Goal: Navigation & Orientation: Go to known website

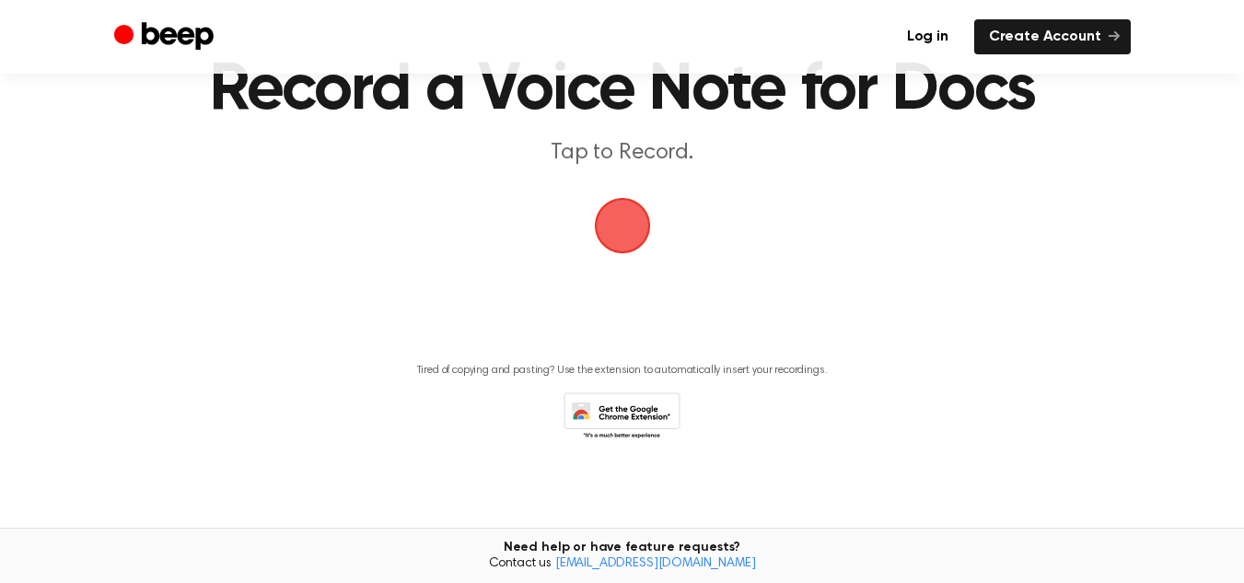
click at [604, 231] on span "button" at bounding box center [623, 226] width 52 height 52
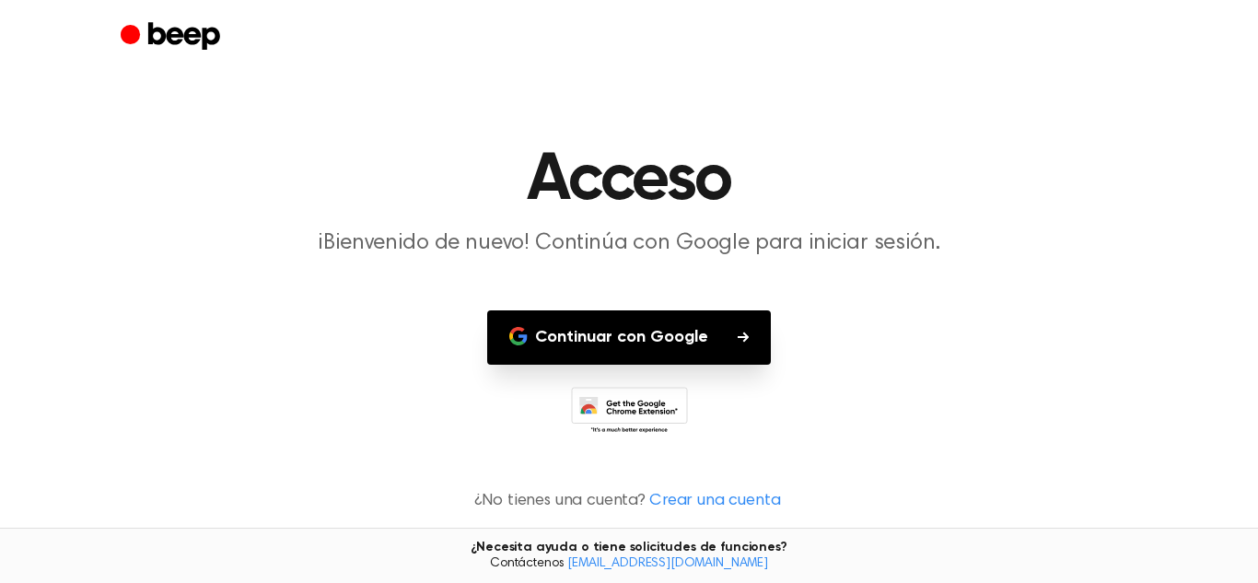
click at [733, 339] on button "Continuar con Google" at bounding box center [629, 337] width 284 height 54
click at [743, 333] on icon "button" at bounding box center [742, 336] width 11 height 10
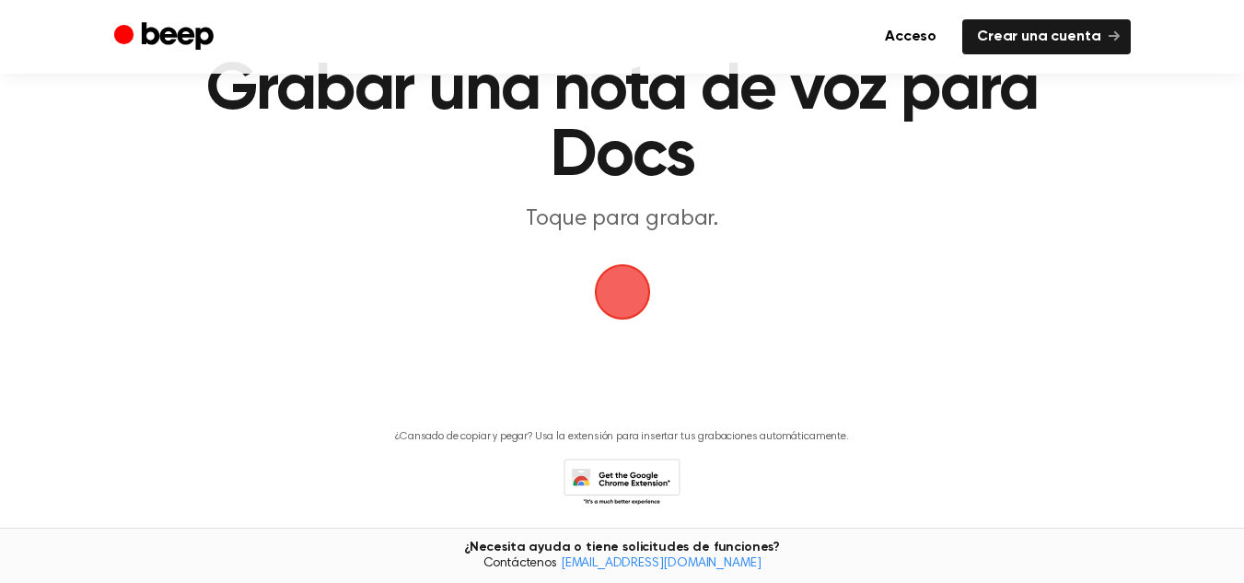
scroll to position [157, 0]
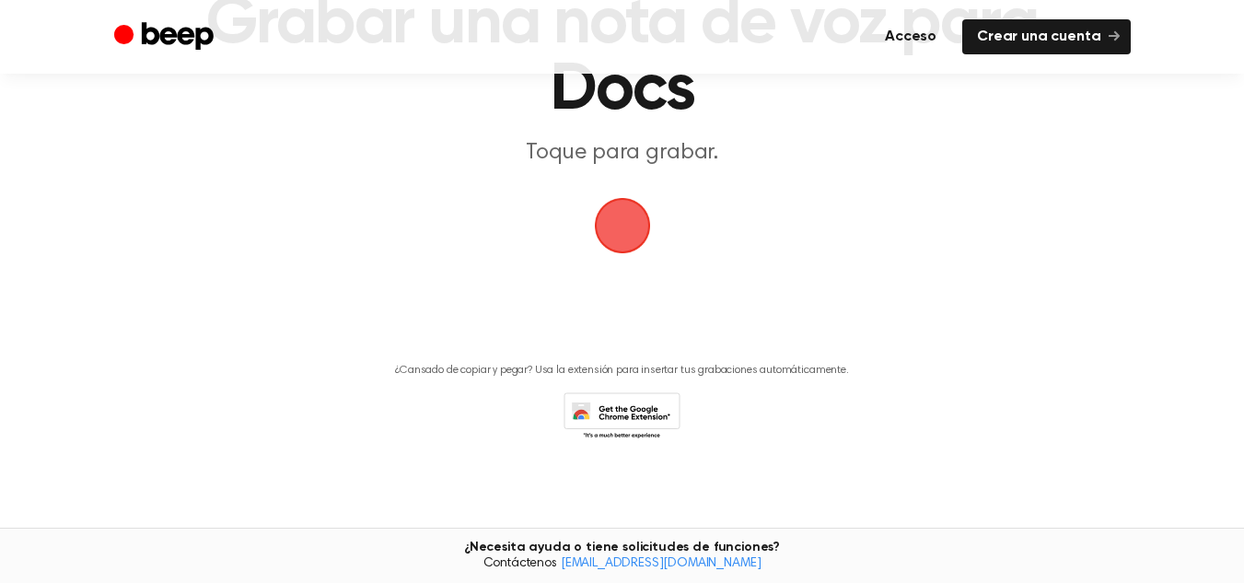
click at [908, 37] on font "Acceso" at bounding box center [911, 36] width 52 height 15
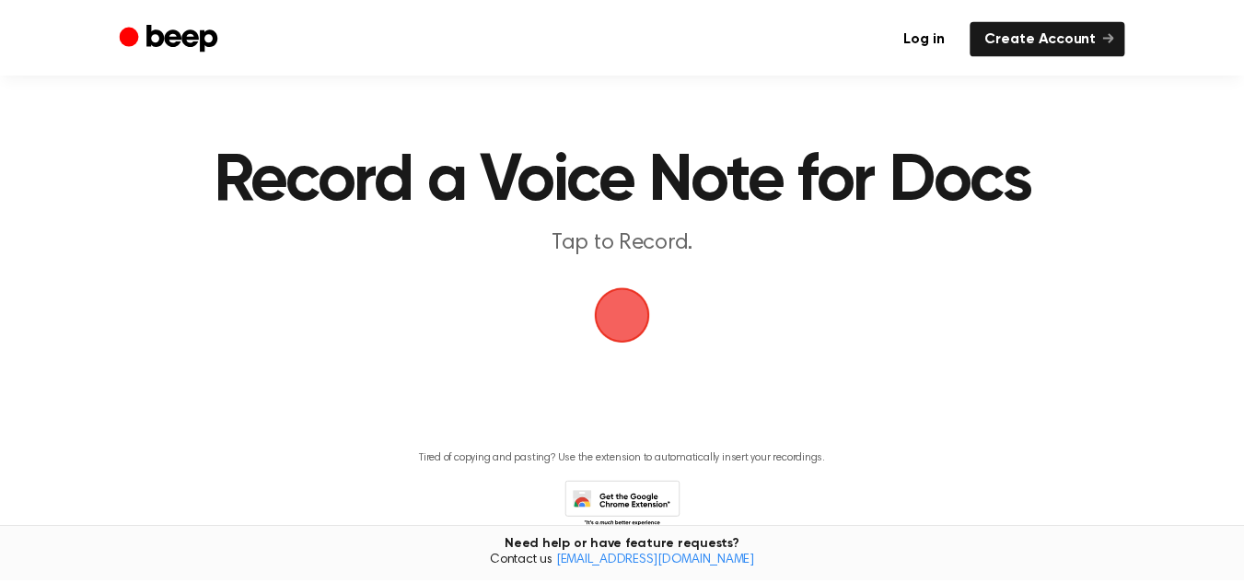
scroll to position [90, 0]
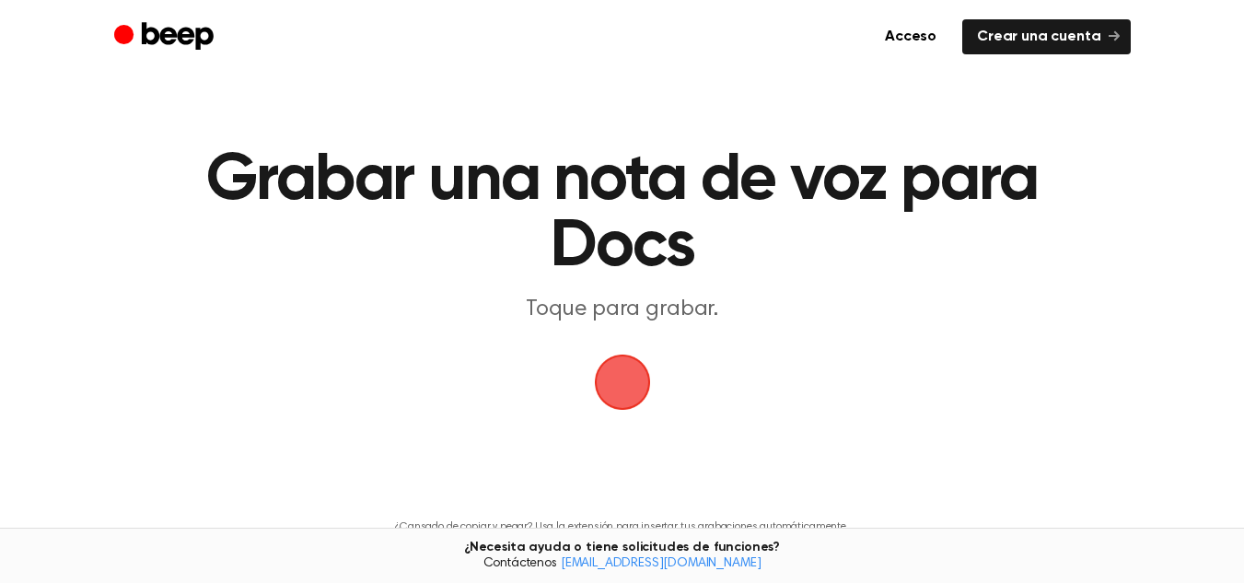
click at [621, 390] on span "button" at bounding box center [622, 382] width 66 height 66
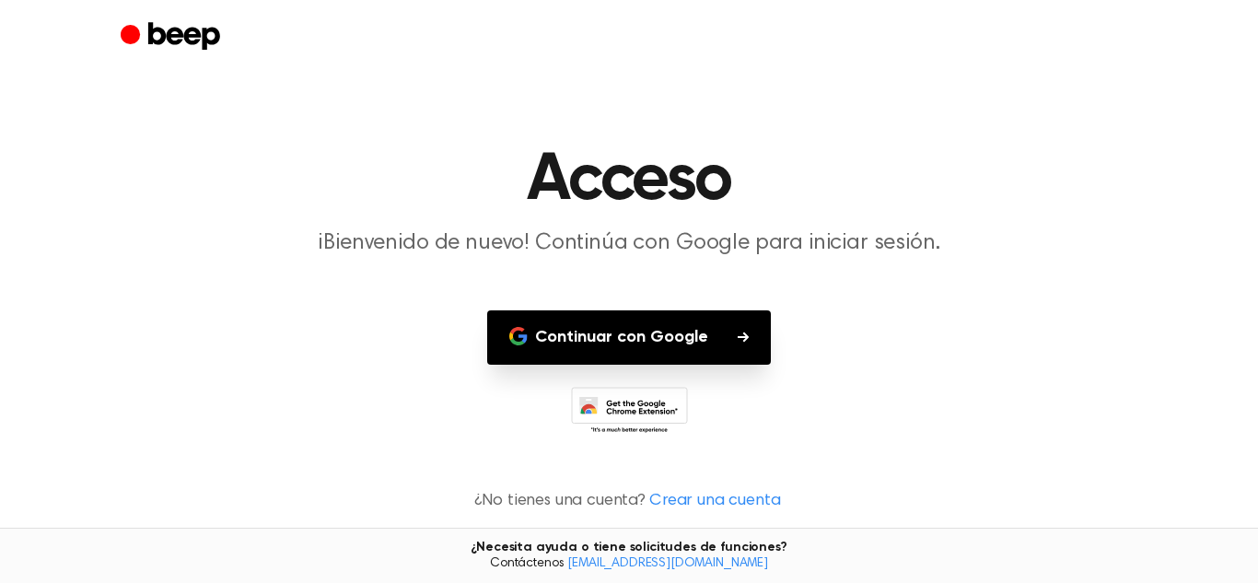
click at [625, 415] on icon at bounding box center [629, 412] width 117 height 51
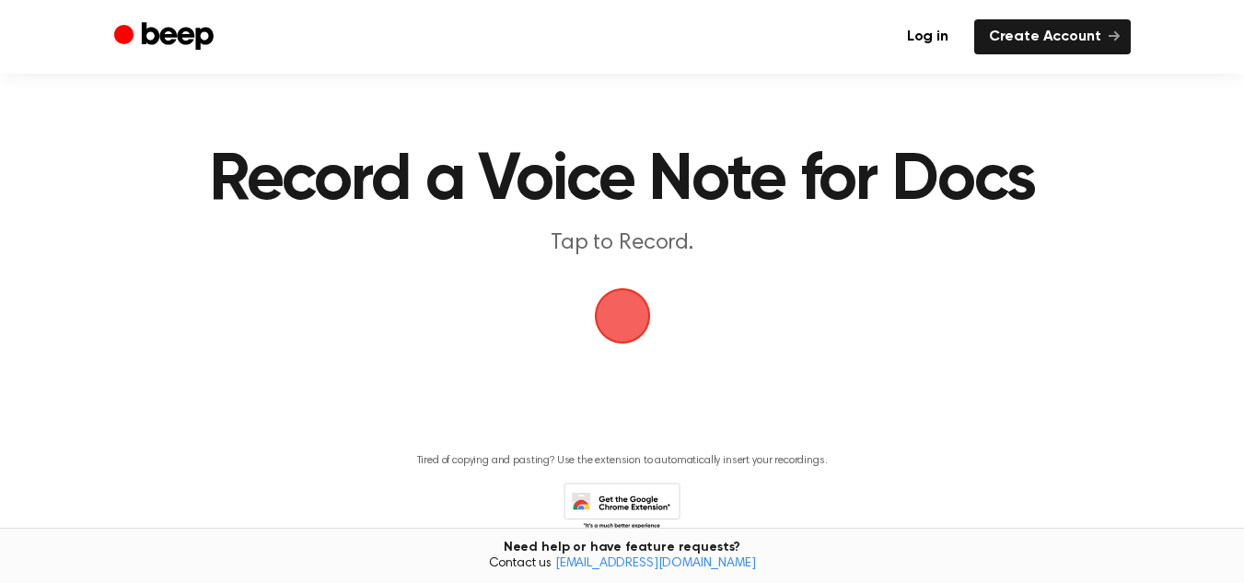
scroll to position [90, 0]
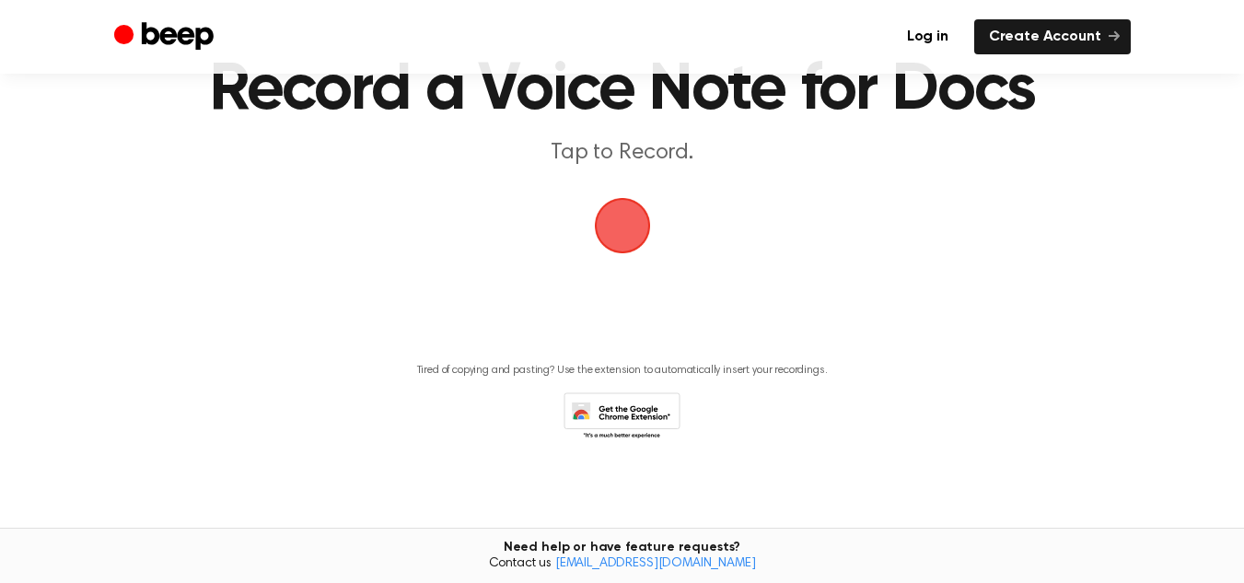
click at [608, 399] on icon at bounding box center [621, 417] width 117 height 51
